Goal: Find contact information: Find contact information

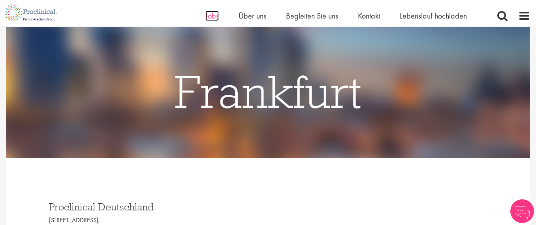
click at [208, 16] on font "Jobs" at bounding box center [211, 16] width 13 height 10
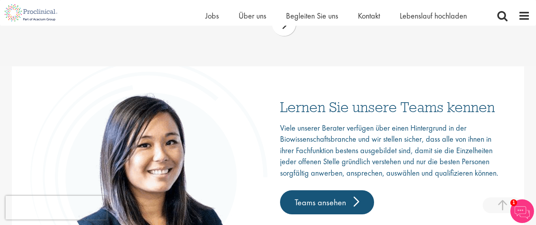
scroll to position [1145, 0]
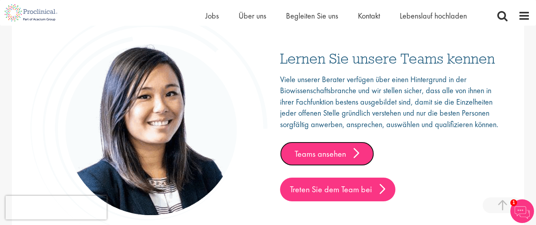
click at [354, 154] on link "Teams ansehen" at bounding box center [327, 154] width 94 height 24
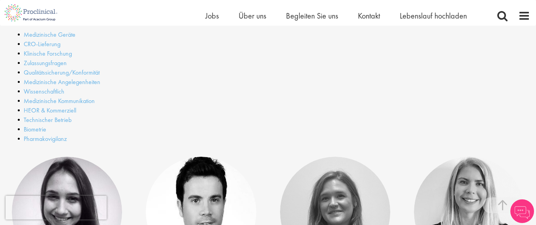
scroll to position [276, 0]
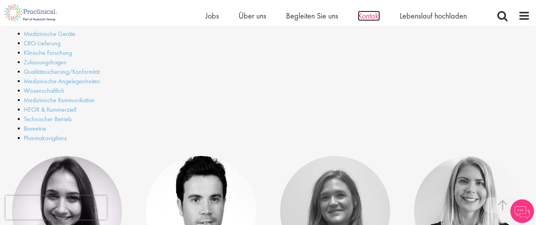
click at [364, 15] on font "Kontakt" at bounding box center [369, 16] width 22 height 10
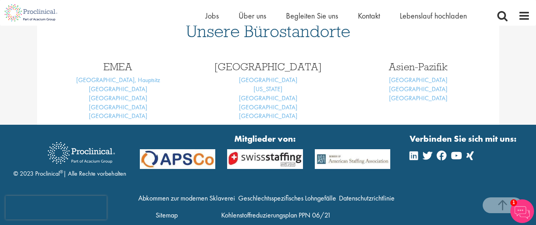
scroll to position [375, 0]
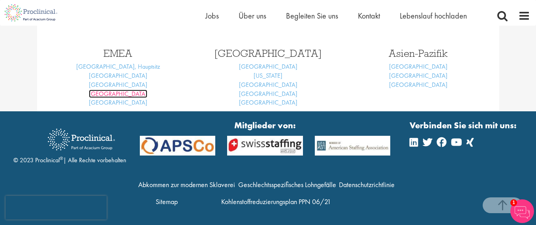
click at [120, 95] on font "[GEOGRAPHIC_DATA]" at bounding box center [118, 94] width 58 height 8
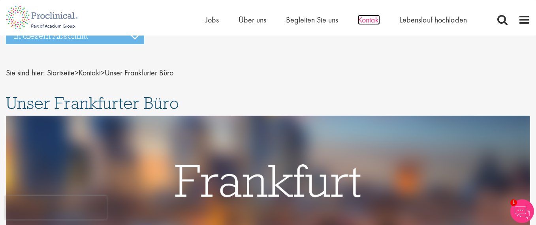
click at [374, 21] on font "Kontakt" at bounding box center [369, 20] width 22 height 10
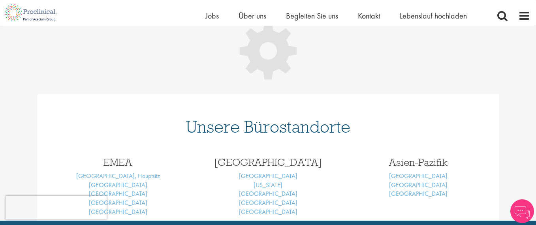
scroll to position [118, 0]
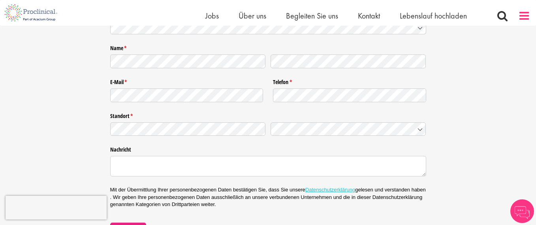
click at [519, 15] on span at bounding box center [524, 16] width 12 height 12
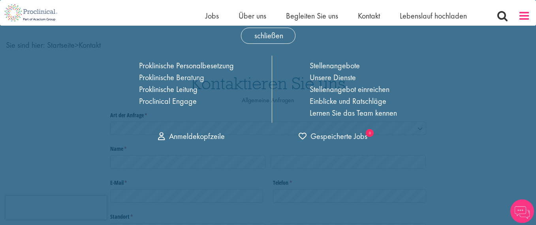
scroll to position [0, 0]
